Goal: Find contact information: Obtain details needed to contact an individual or organization

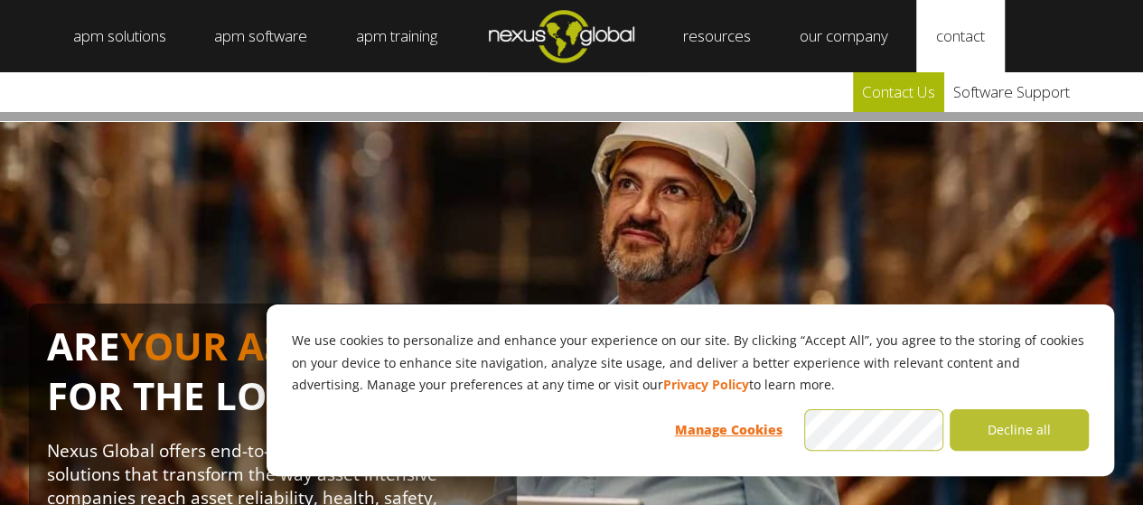
click at [903, 98] on link "Contact Us" at bounding box center [898, 92] width 91 height 40
